Goal: Task Accomplishment & Management: Use online tool/utility

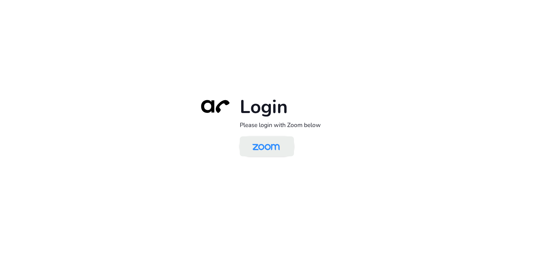
click at [270, 146] on img at bounding box center [265, 147] width 39 height 19
click at [271, 148] on img at bounding box center [265, 147] width 39 height 19
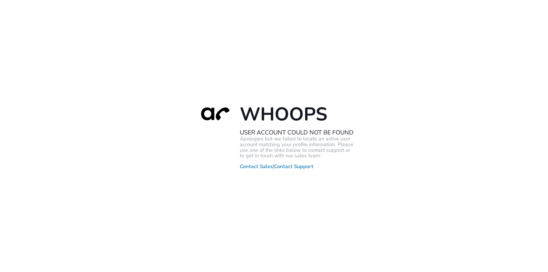
click at [103, 111] on div "Whoops User Account Could Not Be Found Apologies but we failed to locate an act…" at bounding box center [274, 136] width 548 height 272
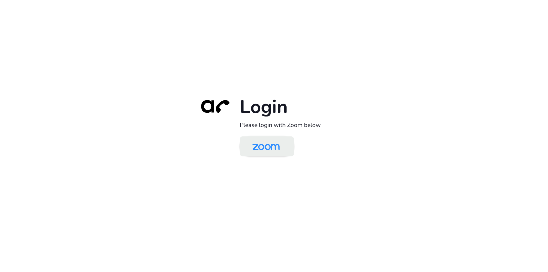
click at [274, 148] on img at bounding box center [265, 147] width 39 height 19
click at [277, 149] on img at bounding box center [265, 147] width 39 height 19
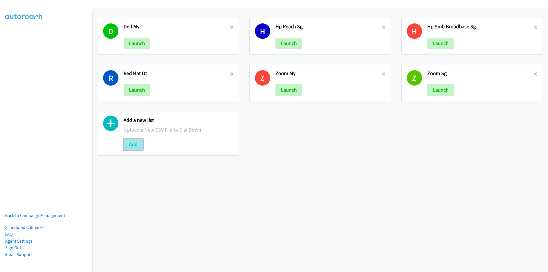
click at [131, 144] on button "Add" at bounding box center [133, 144] width 19 height 11
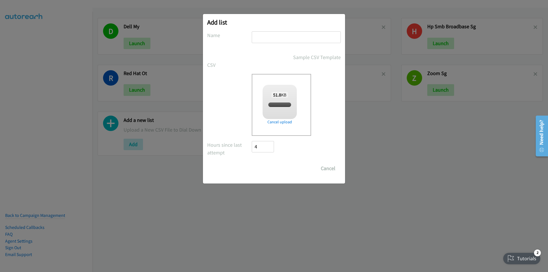
click at [291, 34] on input "text" at bounding box center [296, 37] width 89 height 12
checkbox input "true"
click at [272, 37] on input "text" at bounding box center [296, 37] width 89 height 12
paste input "ACS Reach SMB WS - SG"
type input "ACS Reach SMB WS - SG"
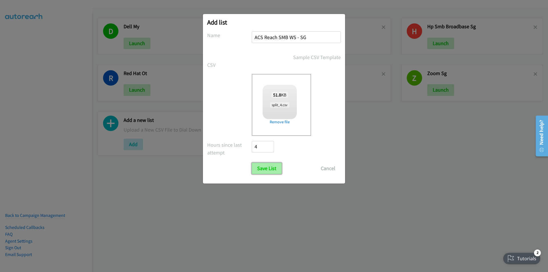
click at [265, 166] on input "Save List" at bounding box center [267, 168] width 30 height 11
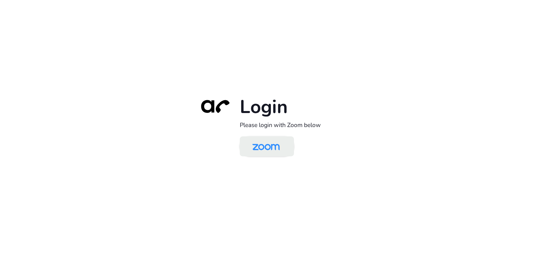
click at [264, 146] on img at bounding box center [265, 147] width 39 height 19
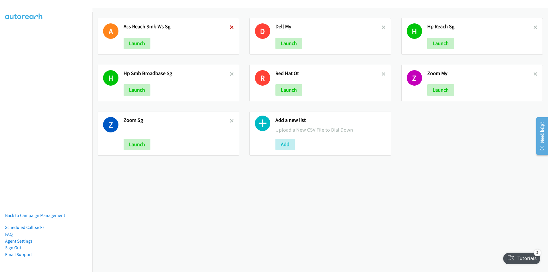
click at [230, 26] on icon at bounding box center [232, 28] width 4 height 4
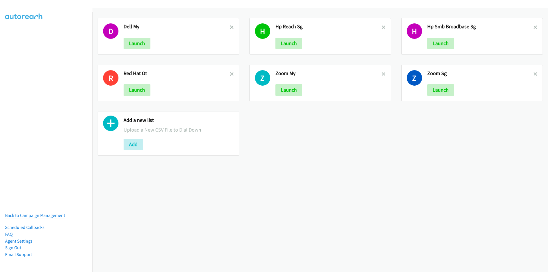
click at [230, 26] on icon at bounding box center [232, 28] width 4 height 4
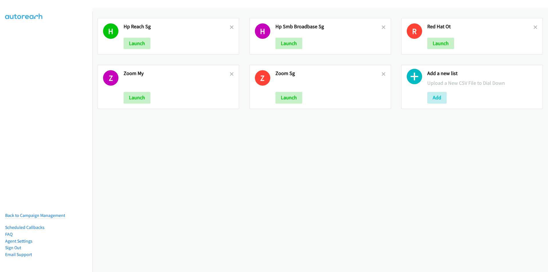
click at [230, 26] on icon at bounding box center [232, 28] width 4 height 4
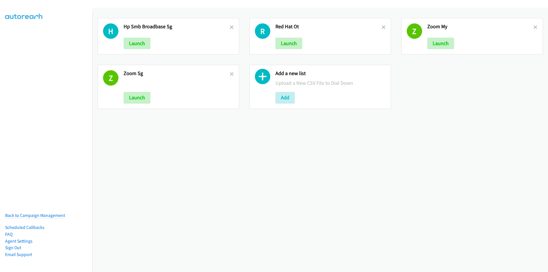
click at [230, 26] on icon at bounding box center [232, 28] width 4 height 4
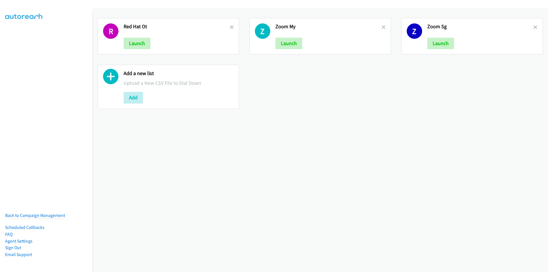
click at [230, 26] on icon at bounding box center [232, 28] width 4 height 4
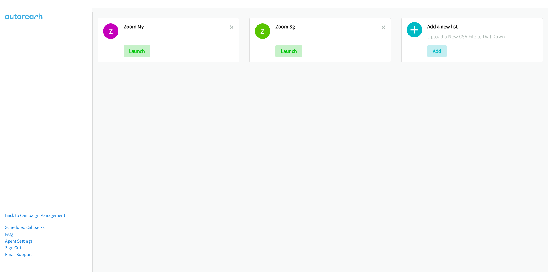
click at [230, 26] on icon at bounding box center [232, 28] width 4 height 4
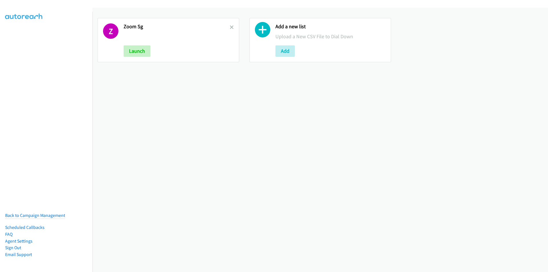
click at [230, 26] on icon at bounding box center [232, 28] width 4 height 4
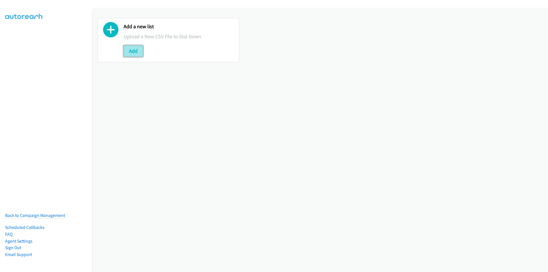
click at [132, 53] on button "Add" at bounding box center [133, 50] width 19 height 11
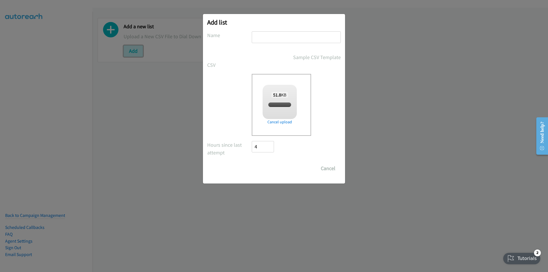
checkbox input "true"
click at [266, 36] on input "text" at bounding box center [296, 37] width 89 height 12
paste input "ACS Reach SMB WS - SG"
type input "ACS Reach SMB WS - SG"
click at [264, 170] on input "Save List" at bounding box center [267, 168] width 30 height 11
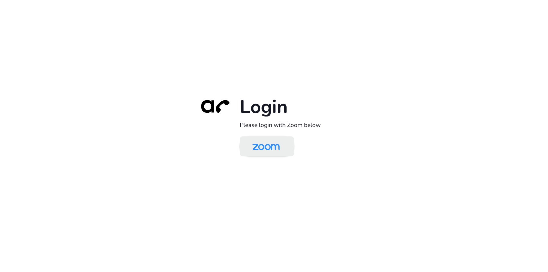
click at [272, 150] on img at bounding box center [265, 147] width 39 height 19
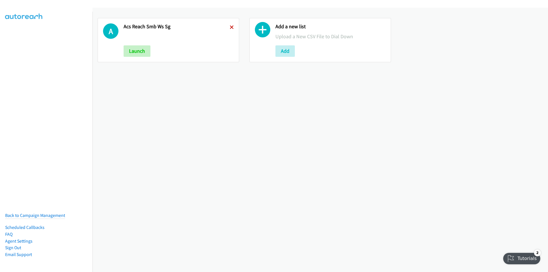
click at [232, 27] on icon at bounding box center [232, 28] width 4 height 4
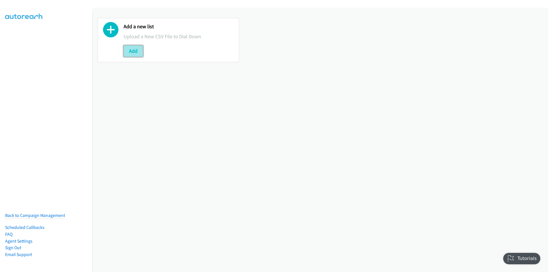
click at [132, 53] on button "Add" at bounding box center [133, 50] width 19 height 11
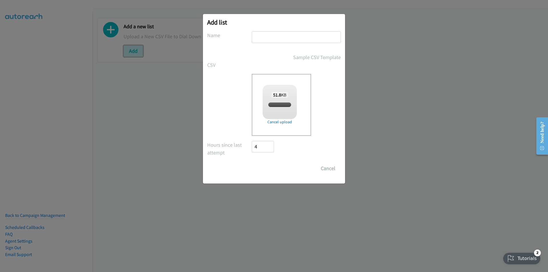
checkbox input "true"
click at [289, 35] on input "text" at bounding box center [296, 37] width 89 height 12
paste input "ACS Reach SMB WS - SG"
type input "ACS Reach SMB WS - SG"
click at [267, 171] on input "Save List" at bounding box center [267, 168] width 30 height 11
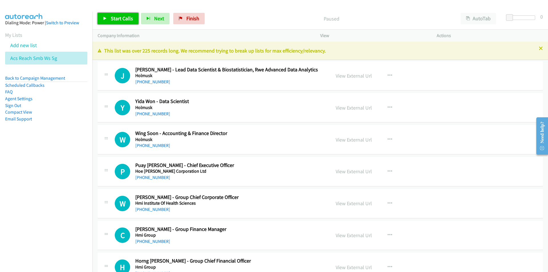
click at [114, 17] on span "Start Calls" at bounding box center [122, 18] width 22 height 7
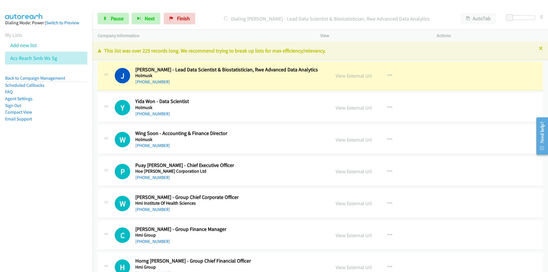
click at [210, 13] on div "Dialing [PERSON_NAME] - Lead Data Scientist & Biostatistician, Rwe Advanced Dat…" at bounding box center [327, 18] width 258 height 11
click at [481, 21] on button "AutoTab" at bounding box center [478, 18] width 35 height 11
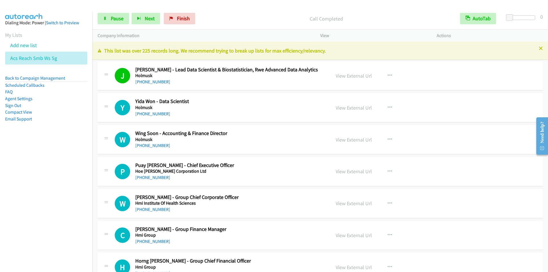
click at [220, 9] on div "Start Calls Pause Next Finish Call Completed AutoTab AutoTab 0" at bounding box center [321, 19] width 456 height 22
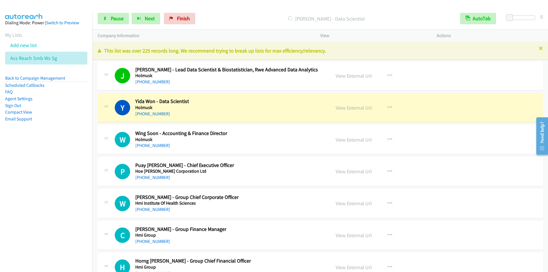
click at [222, 7] on div at bounding box center [271, 11] width 543 height 22
click at [474, 16] on button "AutoTab" at bounding box center [478, 18] width 36 height 11
click at [474, 16] on button "AutoTab" at bounding box center [478, 18] width 35 height 11
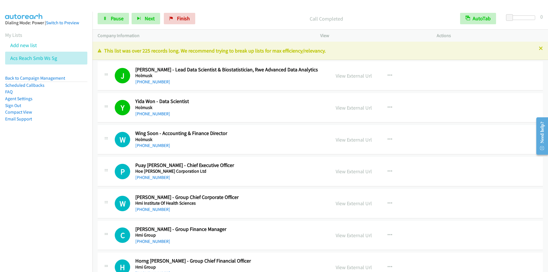
click at [236, 17] on p "Call Completed" at bounding box center [326, 19] width 247 height 8
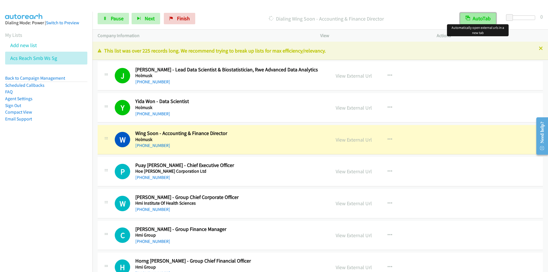
click at [478, 19] on button "AutoTab" at bounding box center [478, 18] width 36 height 11
click at [478, 19] on button "AutoTab" at bounding box center [478, 18] width 35 height 11
click at [23, 196] on nav "Dialing Mode: Power | Switch to Preview My Lists Add new list Acs Reach Smb Ws …" at bounding box center [46, 148] width 93 height 272
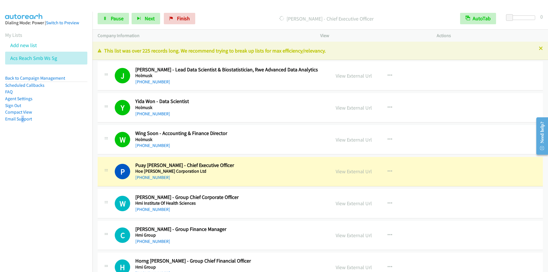
drag, startPoint x: 241, startPoint y: 14, endPoint x: 247, endPoint y: 14, distance: 6.0
click at [242, 14] on div "[PERSON_NAME] - Chief Executive Officer" at bounding box center [326, 18] width 257 height 11
click at [483, 17] on button "AutoTab" at bounding box center [478, 18] width 36 height 11
click at [483, 17] on button "AutoTab" at bounding box center [478, 18] width 35 height 11
click at [226, 7] on div at bounding box center [271, 11] width 543 height 22
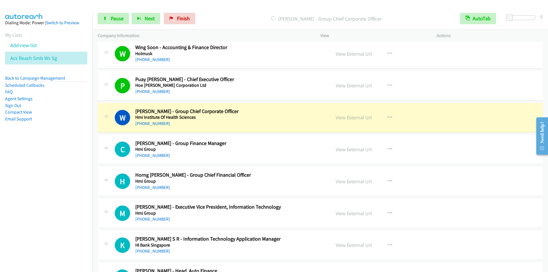
scroll to position [86, 0]
click at [228, 13] on div "[PERSON_NAME] - Group Chief Corporate Officer" at bounding box center [326, 18] width 257 height 11
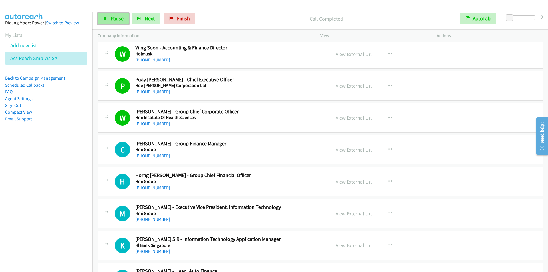
click at [112, 18] on span "Pause" at bounding box center [117, 18] width 13 height 7
click at [111, 19] on span "Start Calls" at bounding box center [122, 18] width 22 height 7
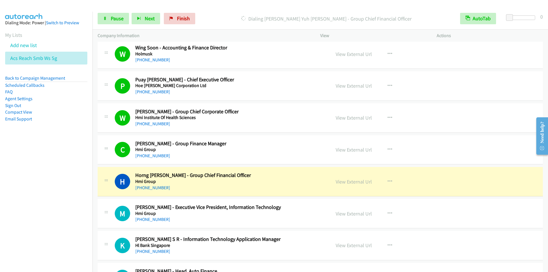
click at [225, 10] on div "Start Calls Pause Next Finish Dialing [PERSON_NAME] Yuh [PERSON_NAME] - Group C…" at bounding box center [321, 19] width 456 height 22
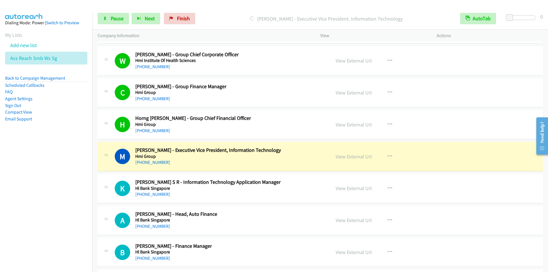
scroll to position [200, 0]
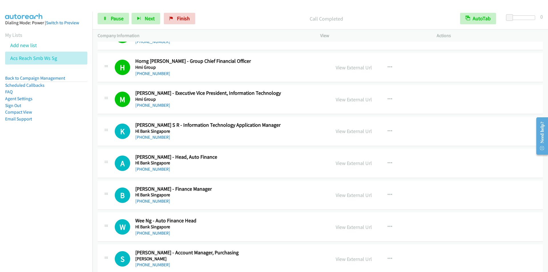
click at [225, 19] on p "Call Completed" at bounding box center [326, 19] width 247 height 8
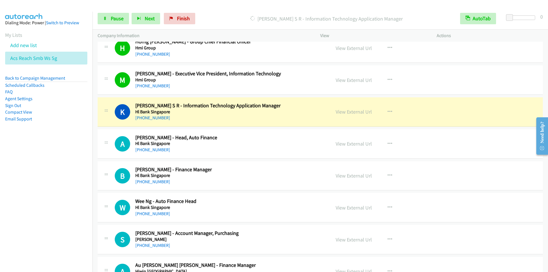
scroll to position [257, 0]
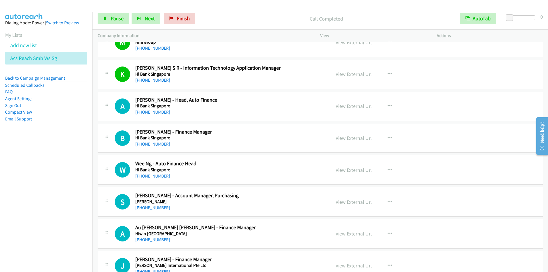
click at [222, 19] on p "Call Completed" at bounding box center [326, 19] width 247 height 8
click at [112, 19] on span "Pause" at bounding box center [117, 18] width 13 height 7
click at [112, 19] on span "Start Calls" at bounding box center [122, 18] width 22 height 7
click at [229, 22] on p "Call Completed" at bounding box center [326, 19] width 247 height 8
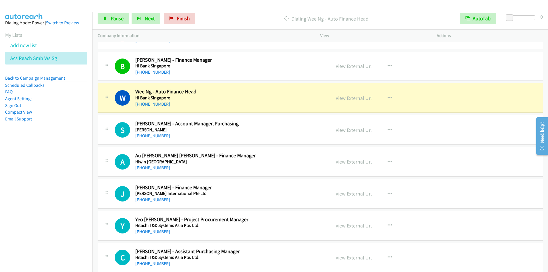
scroll to position [343, 0]
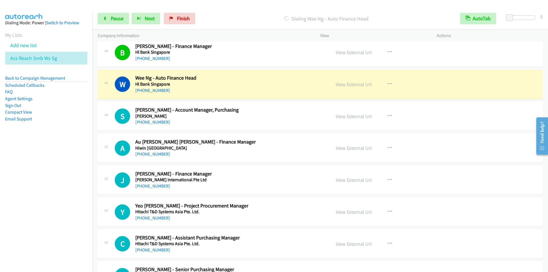
click at [228, 19] on p "Dialing Wee Ng - Auto Finance Head" at bounding box center [326, 19] width 247 height 8
click at [228, 12] on div "Start Calls Pause Next Finish Dialing Wee Ng - Auto Finance Head AutoTab AutoTa…" at bounding box center [321, 19] width 456 height 22
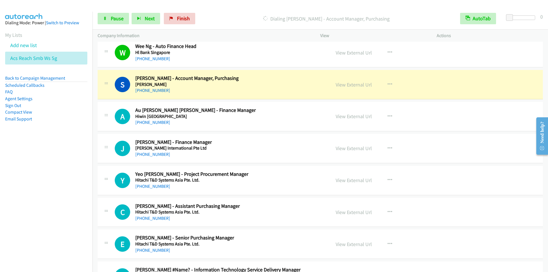
scroll to position [400, 0]
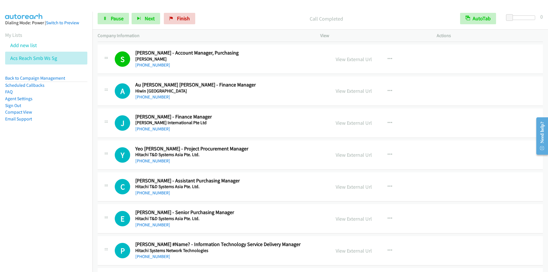
click at [224, 10] on div "Start Calls Pause Next Finish Call Completed AutoTab AutoTab 0" at bounding box center [321, 19] width 456 height 22
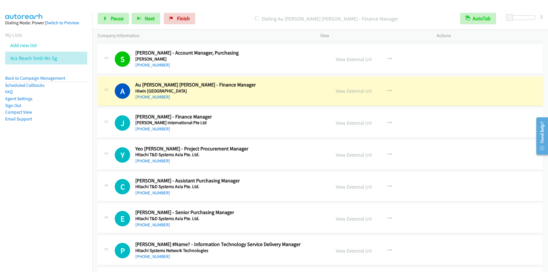
click at [220, 9] on div "Start Calls Pause Next Finish Dialing Au [PERSON_NAME] [PERSON_NAME] - Finance …" at bounding box center [321, 19] width 456 height 22
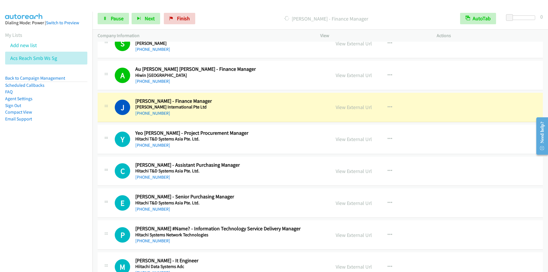
scroll to position [428, 0]
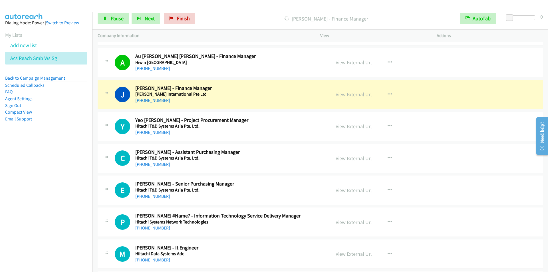
click at [201, 31] on div "Company Information" at bounding box center [204, 36] width 223 height 12
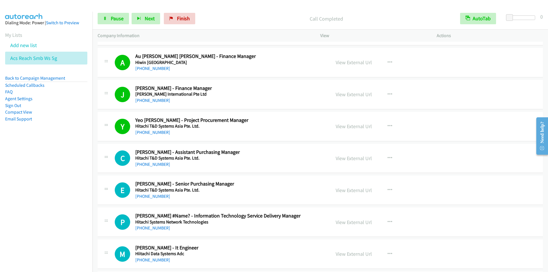
click at [238, 17] on p "Call Completed" at bounding box center [326, 19] width 247 height 8
click at [111, 19] on span "Pause" at bounding box center [117, 18] width 13 height 7
click at [111, 19] on span "Start Calls" at bounding box center [122, 18] width 22 height 7
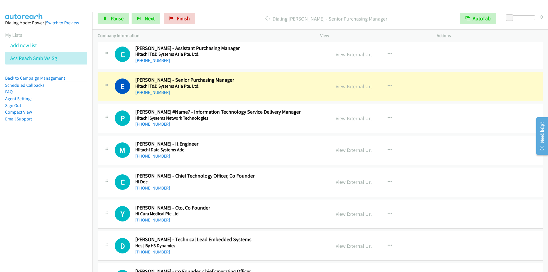
scroll to position [543, 0]
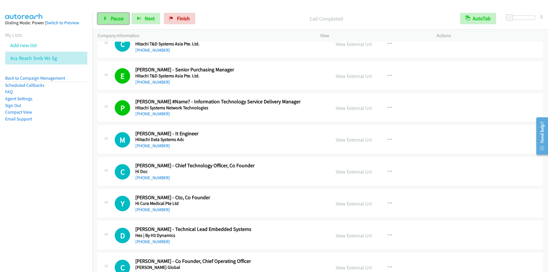
click at [119, 17] on span "Pause" at bounding box center [117, 18] width 13 height 7
